Goal: Transaction & Acquisition: Purchase product/service

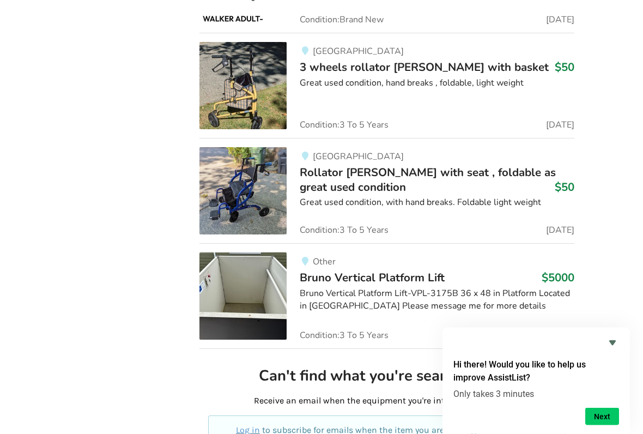
scroll to position [2729, 0]
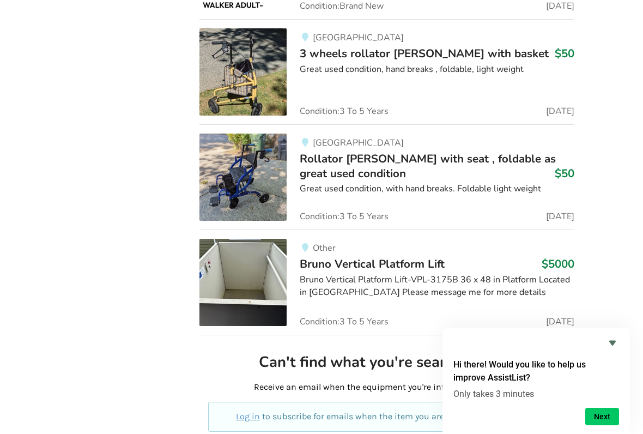
click at [438, 151] on span "Rollator [PERSON_NAME] with seat , foldable as great used condition" at bounding box center [428, 165] width 256 height 29
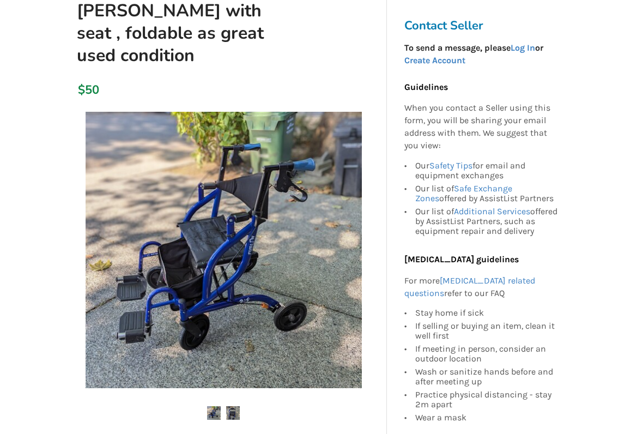
scroll to position [154, 0]
click at [535, 46] on link "Log In" at bounding box center [523, 48] width 25 height 10
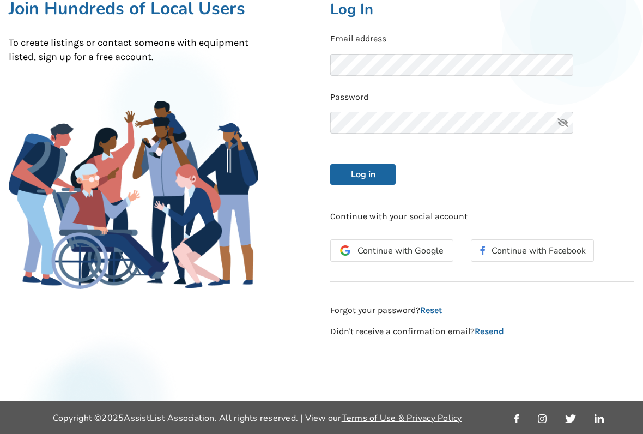
scroll to position [117, 0]
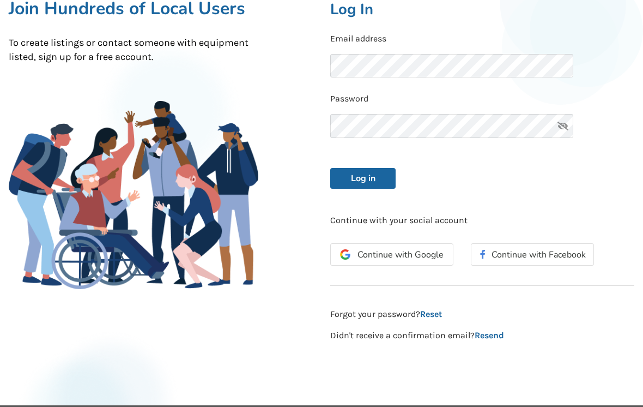
click at [571, 128] on icon at bounding box center [563, 126] width 22 height 24
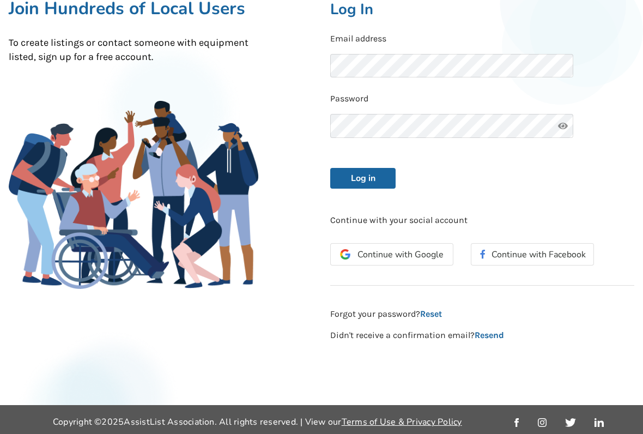
click at [375, 181] on button "Log in" at bounding box center [362, 178] width 65 height 21
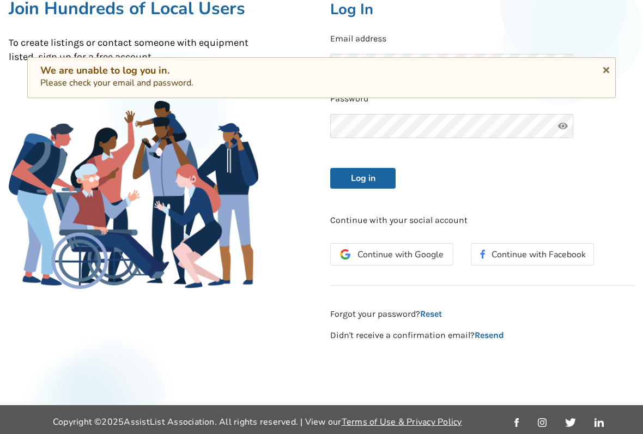
click at [419, 253] on span "Continue with Google" at bounding box center [401, 254] width 86 height 9
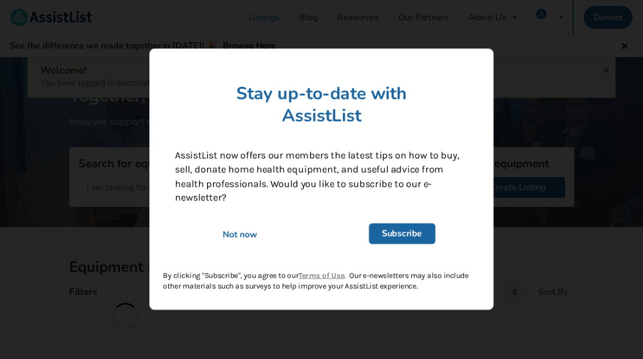
scroll to position [48, 0]
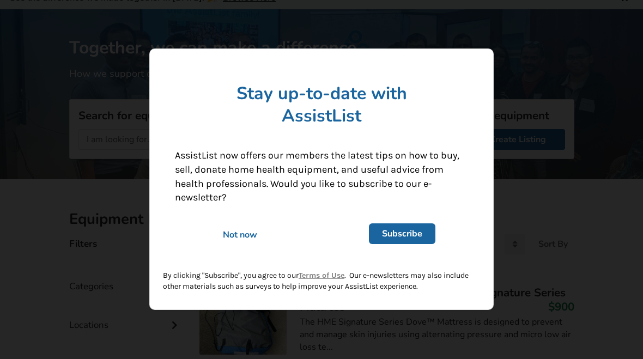
click at [250, 235] on div "Not now" at bounding box center [240, 235] width 146 height 12
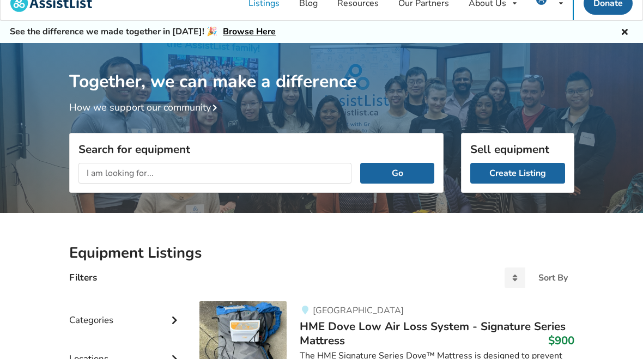
scroll to position [0, 0]
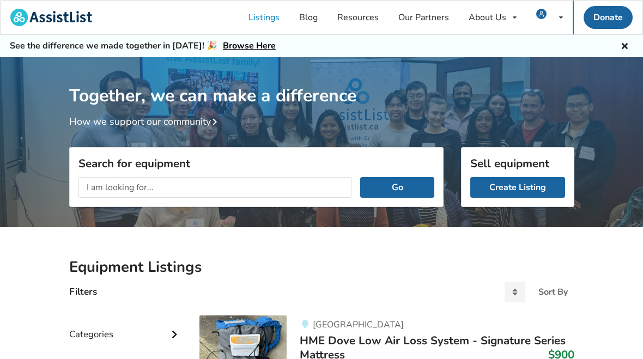
scroll to position [26, 0]
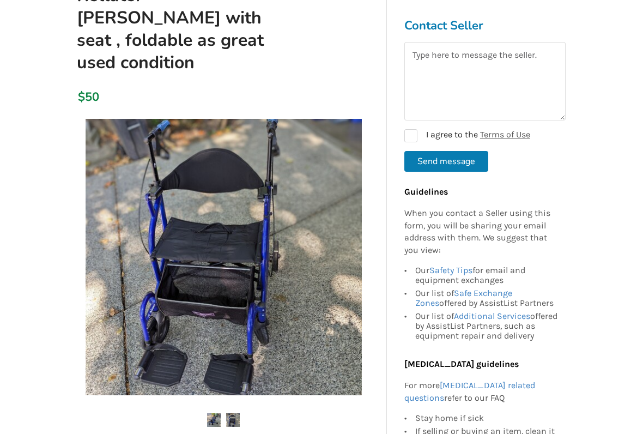
scroll to position [147, 0]
click at [459, 161] on button "Send message" at bounding box center [446, 161] width 84 height 21
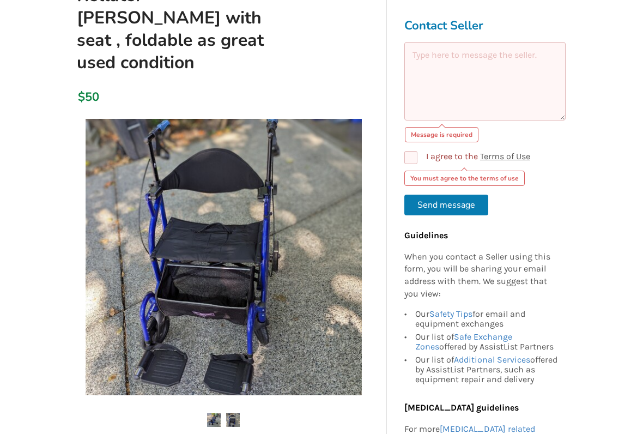
click at [413, 157] on label "I agree to the Terms of Use" at bounding box center [467, 157] width 126 height 13
checkbox input "true"
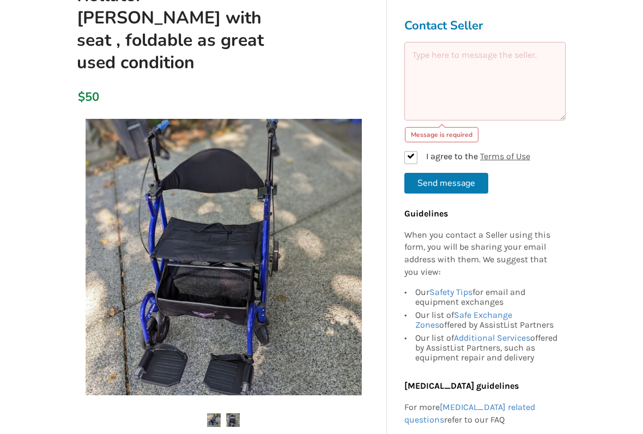
click at [459, 182] on button "Send message" at bounding box center [446, 183] width 84 height 21
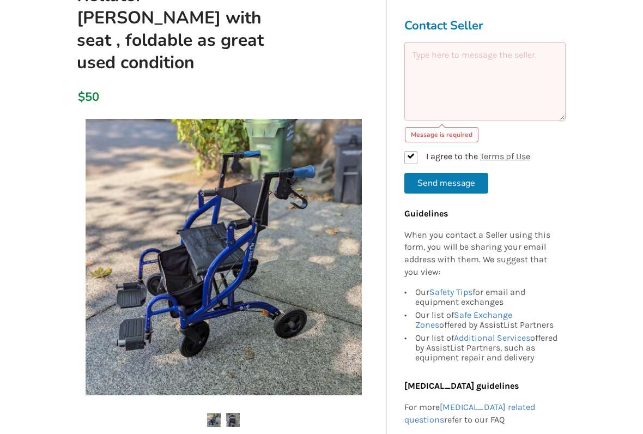
click at [445, 187] on button "Send message" at bounding box center [446, 183] width 84 height 21
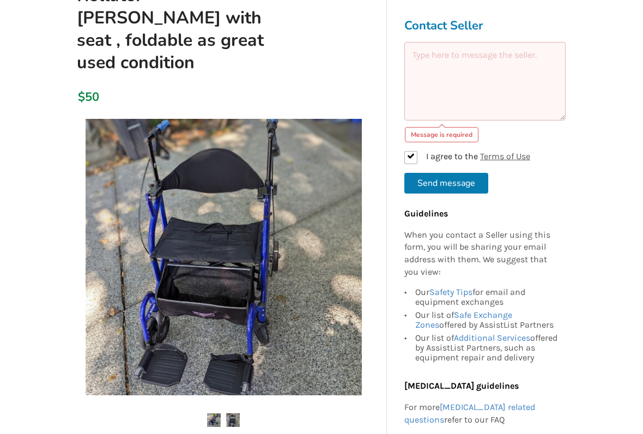
click at [434, 181] on button "Send message" at bounding box center [446, 183] width 84 height 21
click at [451, 183] on button "Send message" at bounding box center [446, 183] width 84 height 21
click at [451, 187] on button "Send message" at bounding box center [446, 183] width 84 height 21
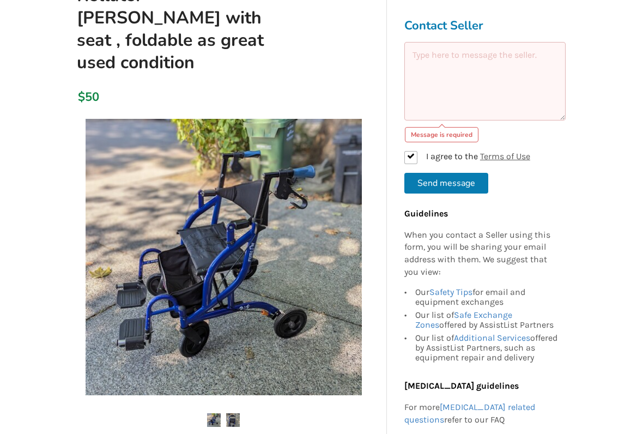
click at [449, 189] on button "Send message" at bounding box center [446, 183] width 84 height 21
click at [439, 77] on textarea at bounding box center [484, 81] width 161 height 78
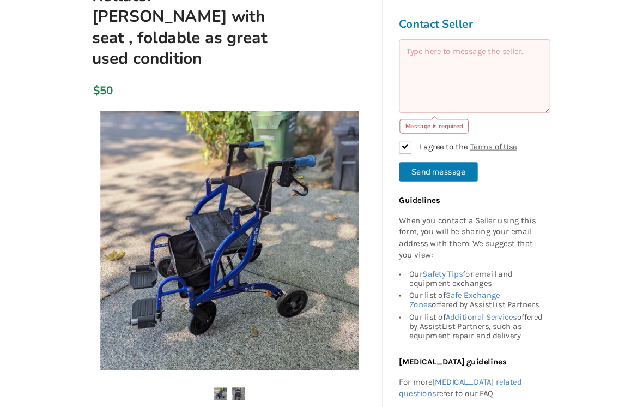
scroll to position [147, 0]
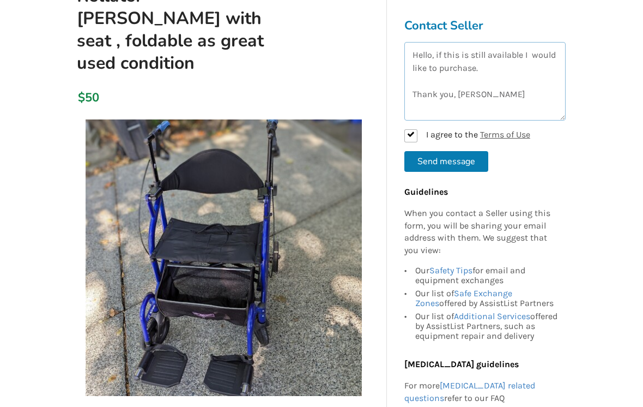
type textarea "Hello, if this is still available I would like to purchase. Thank you, [PERSON_…"
click at [466, 162] on button "Send message" at bounding box center [446, 161] width 84 height 21
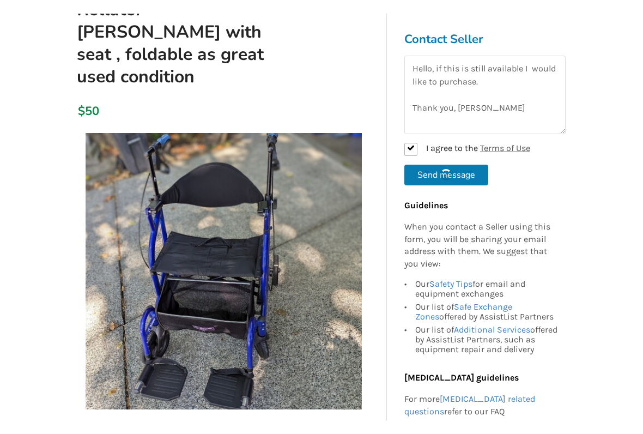
scroll to position [147, 0]
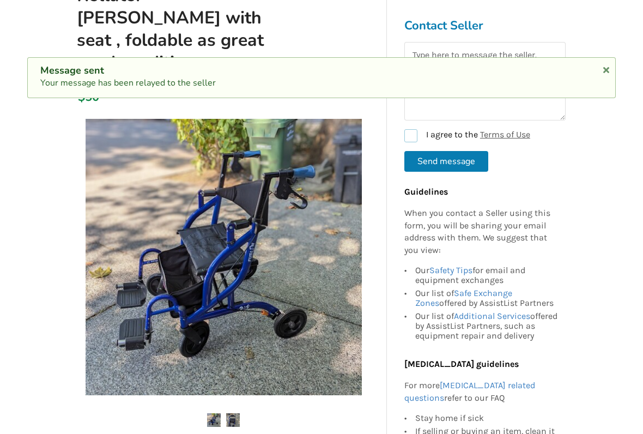
click at [409, 140] on label "I agree to the Terms of Use" at bounding box center [467, 135] width 126 height 13
checkbox input "true"
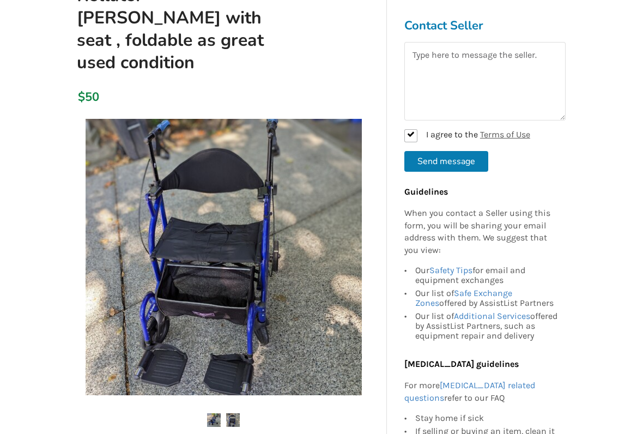
click at [469, 165] on button "Send message" at bounding box center [446, 161] width 84 height 21
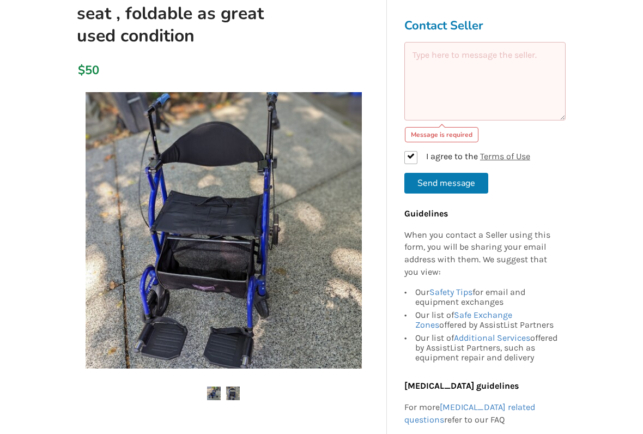
scroll to position [175, 0]
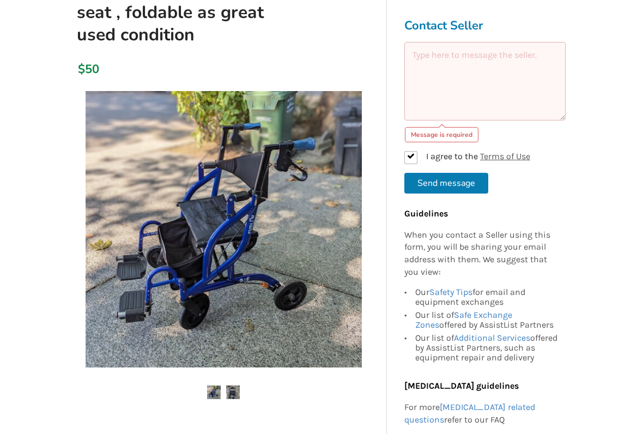
click at [450, 184] on button "Send message" at bounding box center [446, 183] width 84 height 21
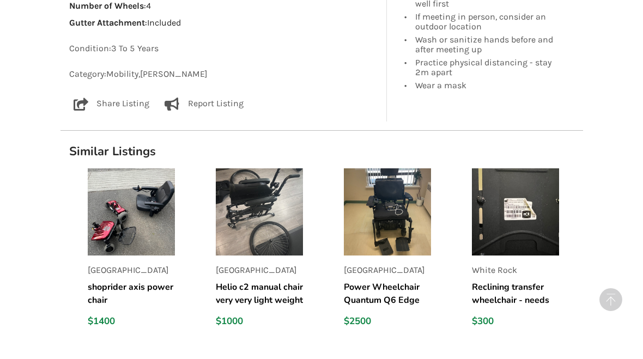
scroll to position [761, 0]
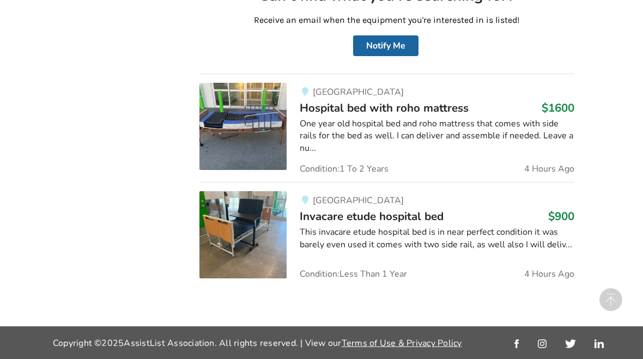
scroll to position [26, 0]
